Goal: Information Seeking & Learning: Learn about a topic

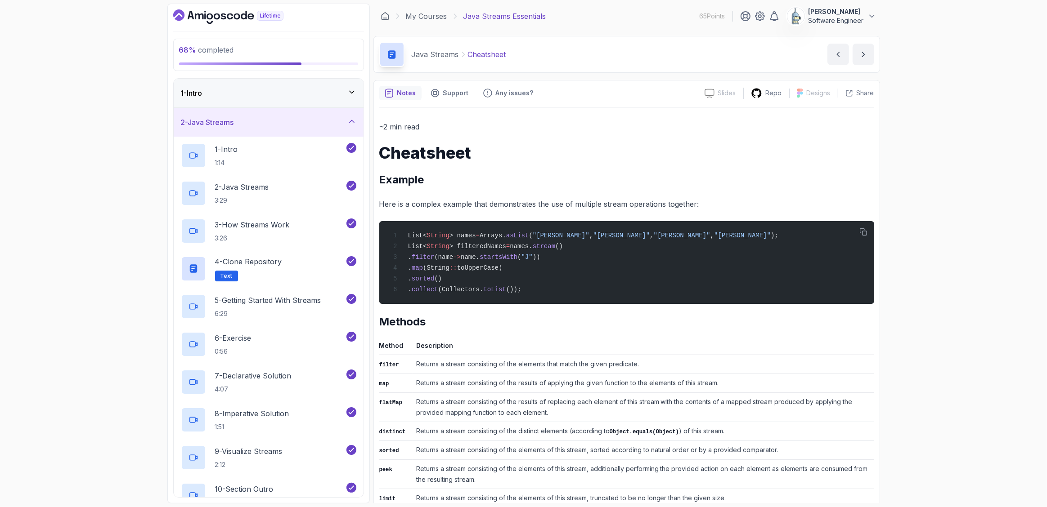
scroll to position [157, 0]
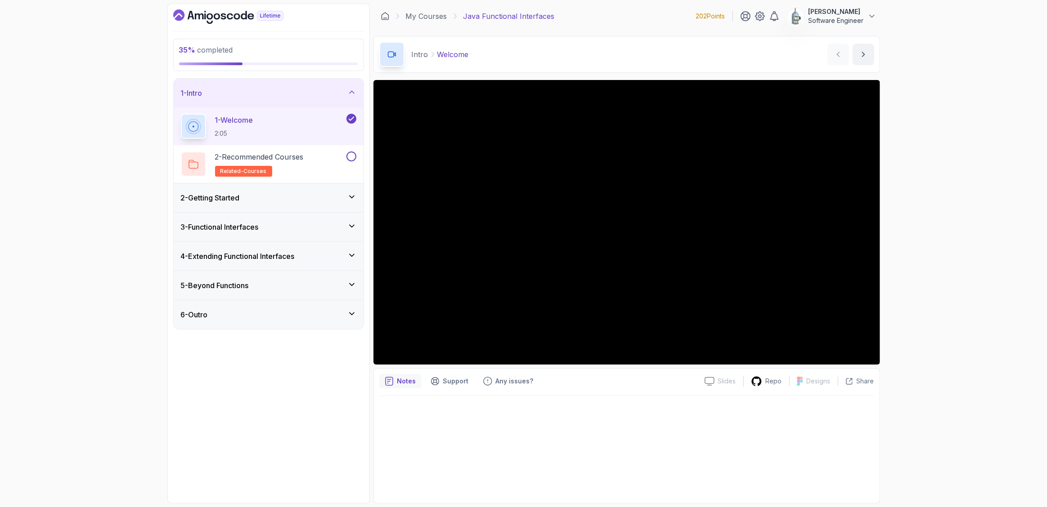
click at [350, 198] on icon at bounding box center [351, 197] width 9 height 9
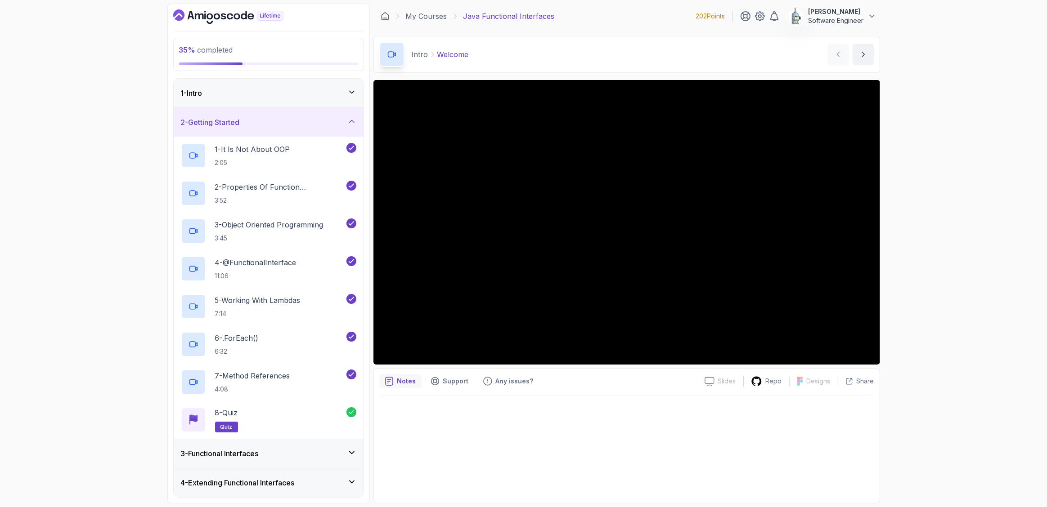
click at [354, 123] on icon at bounding box center [351, 121] width 9 height 9
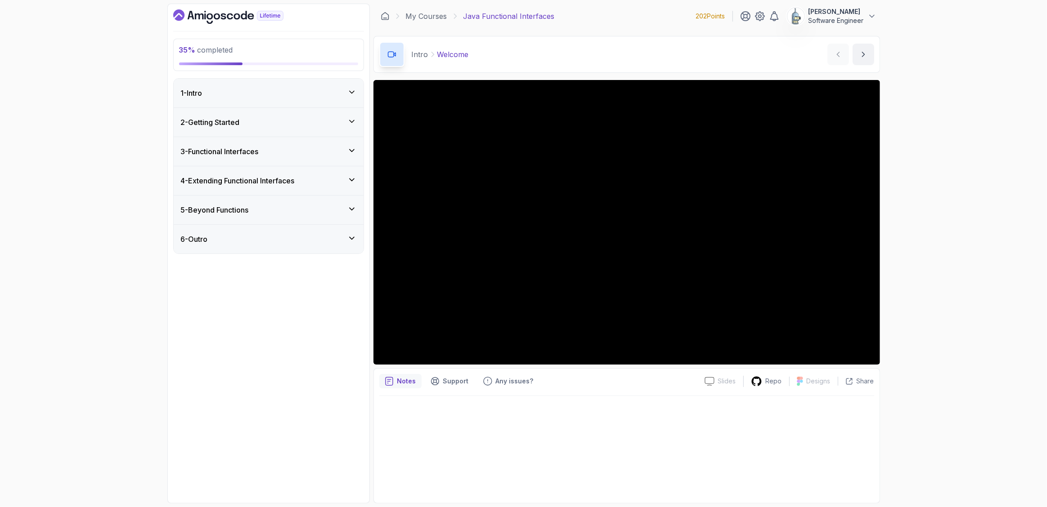
click at [350, 153] on icon at bounding box center [351, 150] width 9 height 9
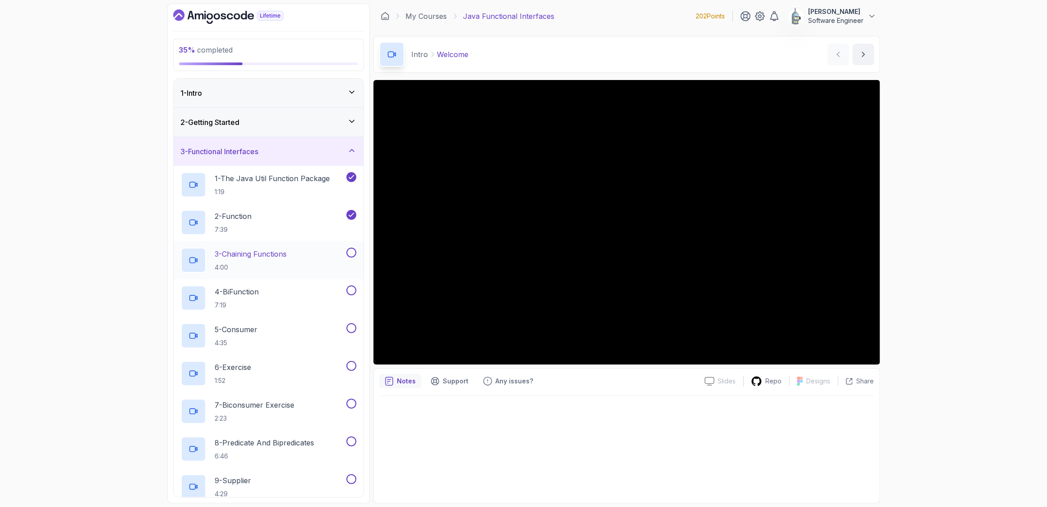
click at [245, 251] on p "3 - Chaining Functions" at bounding box center [251, 254] width 72 height 11
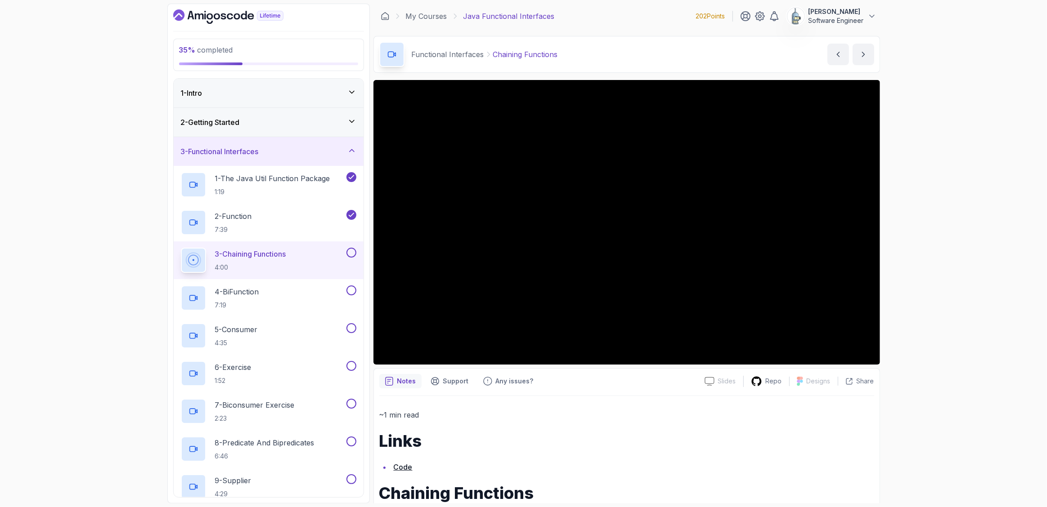
click at [181, 248] on button "3 - Chaining Functions 4:00" at bounding box center [268, 260] width 175 height 25
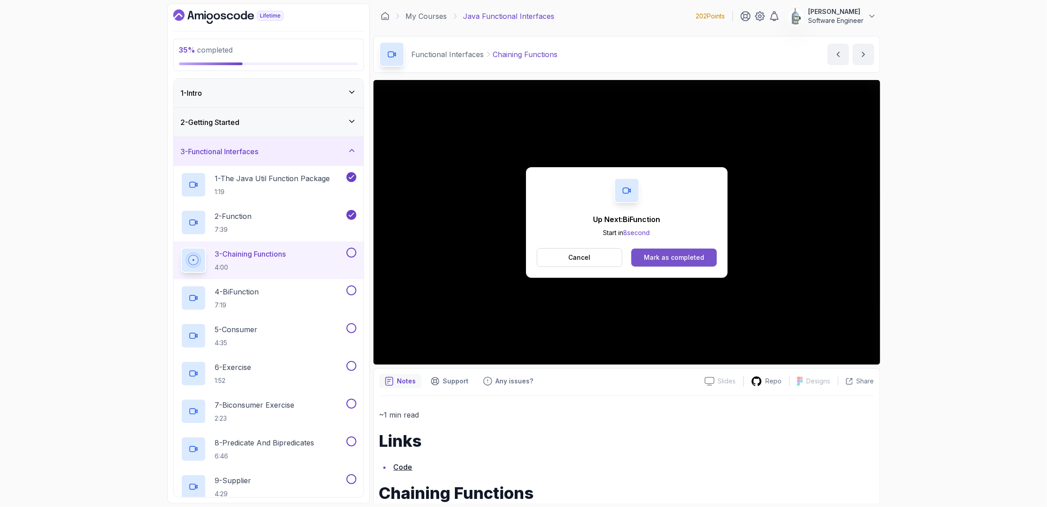
click at [683, 259] on div "Mark as completed" at bounding box center [674, 257] width 60 height 9
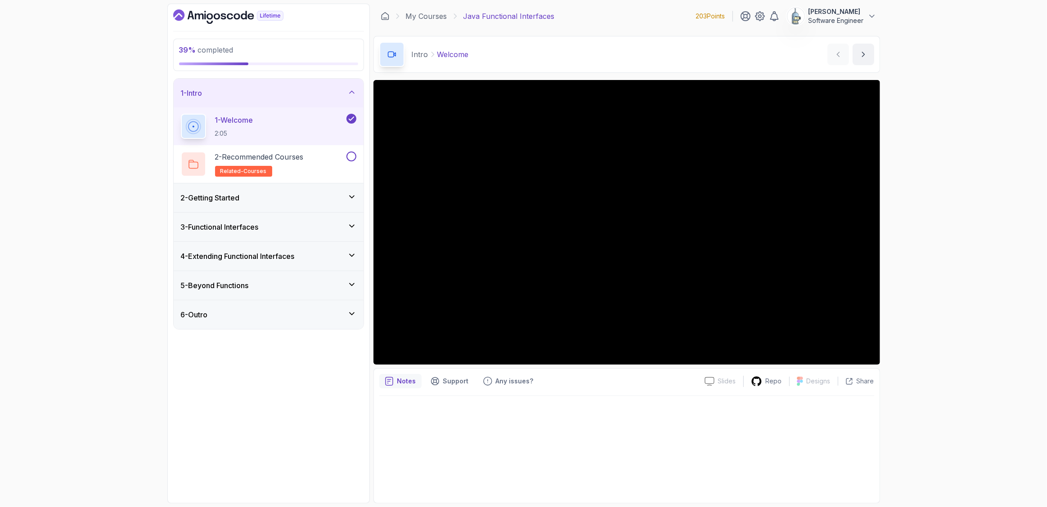
click at [346, 195] on div "2 - Getting Started" at bounding box center [268, 198] width 175 height 11
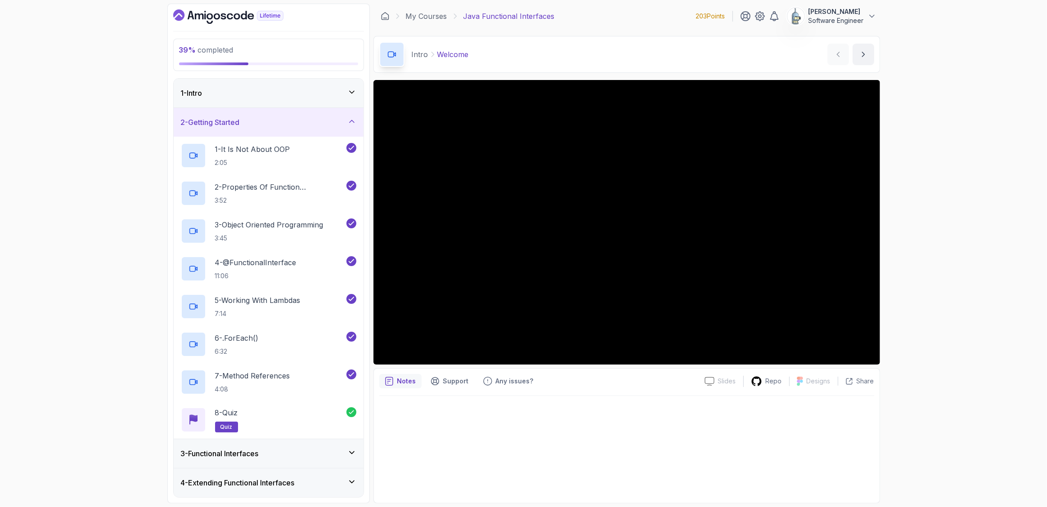
click at [354, 125] on icon at bounding box center [351, 121] width 9 height 9
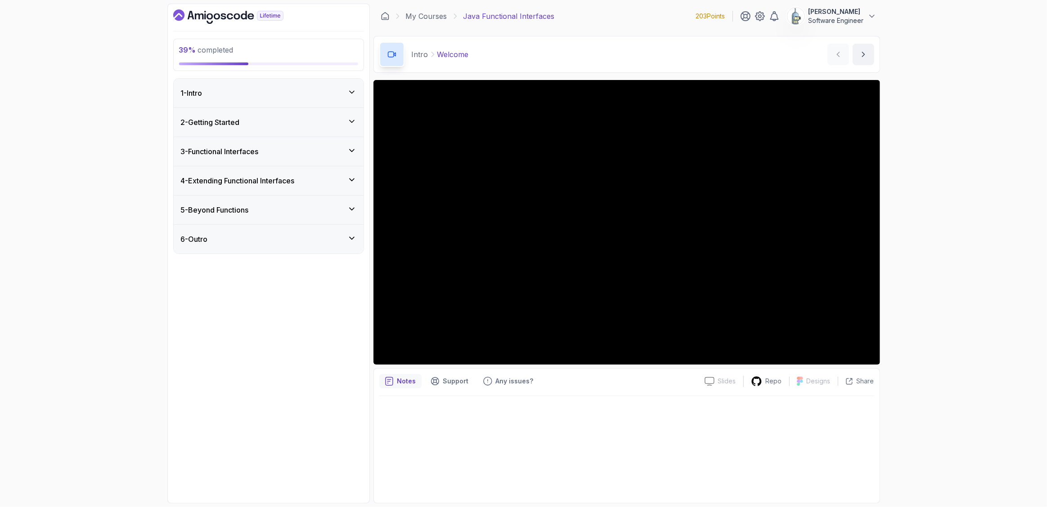
click at [351, 148] on icon at bounding box center [351, 150] width 9 height 9
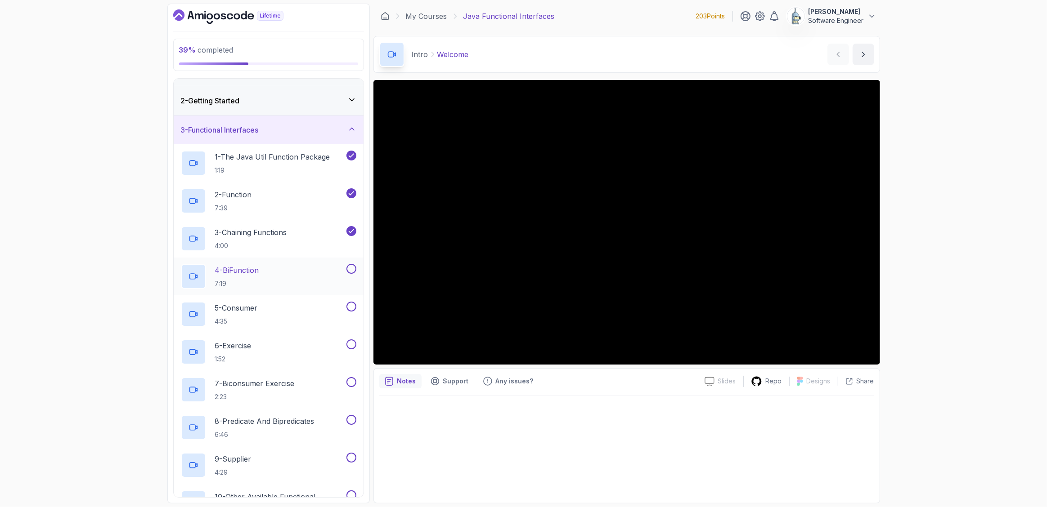
scroll to position [40, 0]
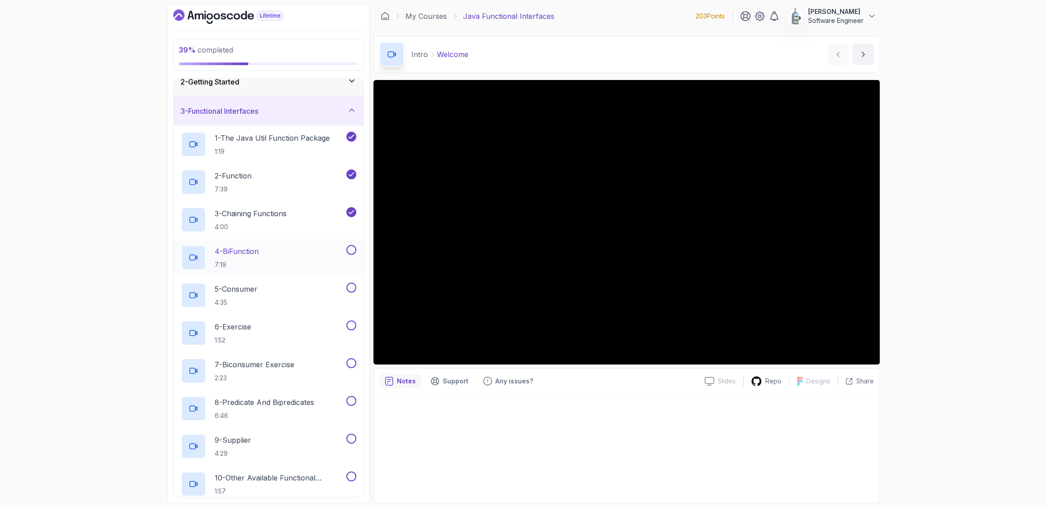
click at [265, 254] on div "4 - BiFunction 7:19" at bounding box center [263, 257] width 164 height 25
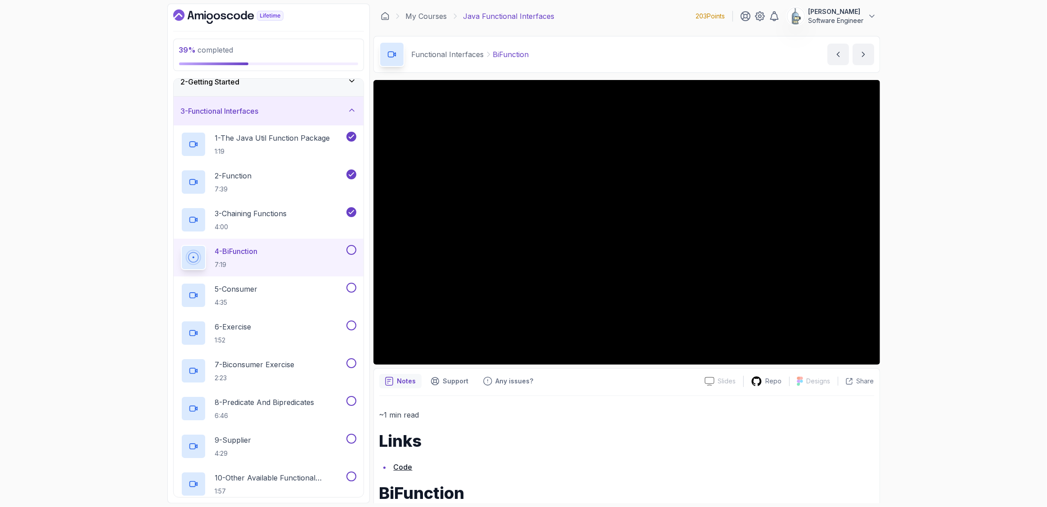
scroll to position [5, 0]
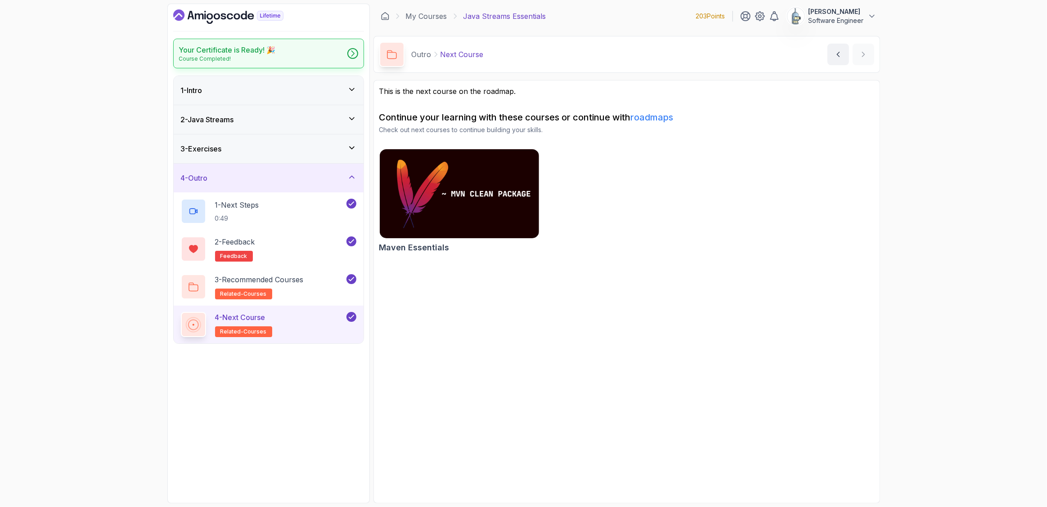
click at [350, 58] on icon at bounding box center [352, 53] width 9 height 9
click at [228, 19] on icon "Dashboard" at bounding box center [228, 16] width 110 height 14
